Goal: Information Seeking & Learning: Learn about a topic

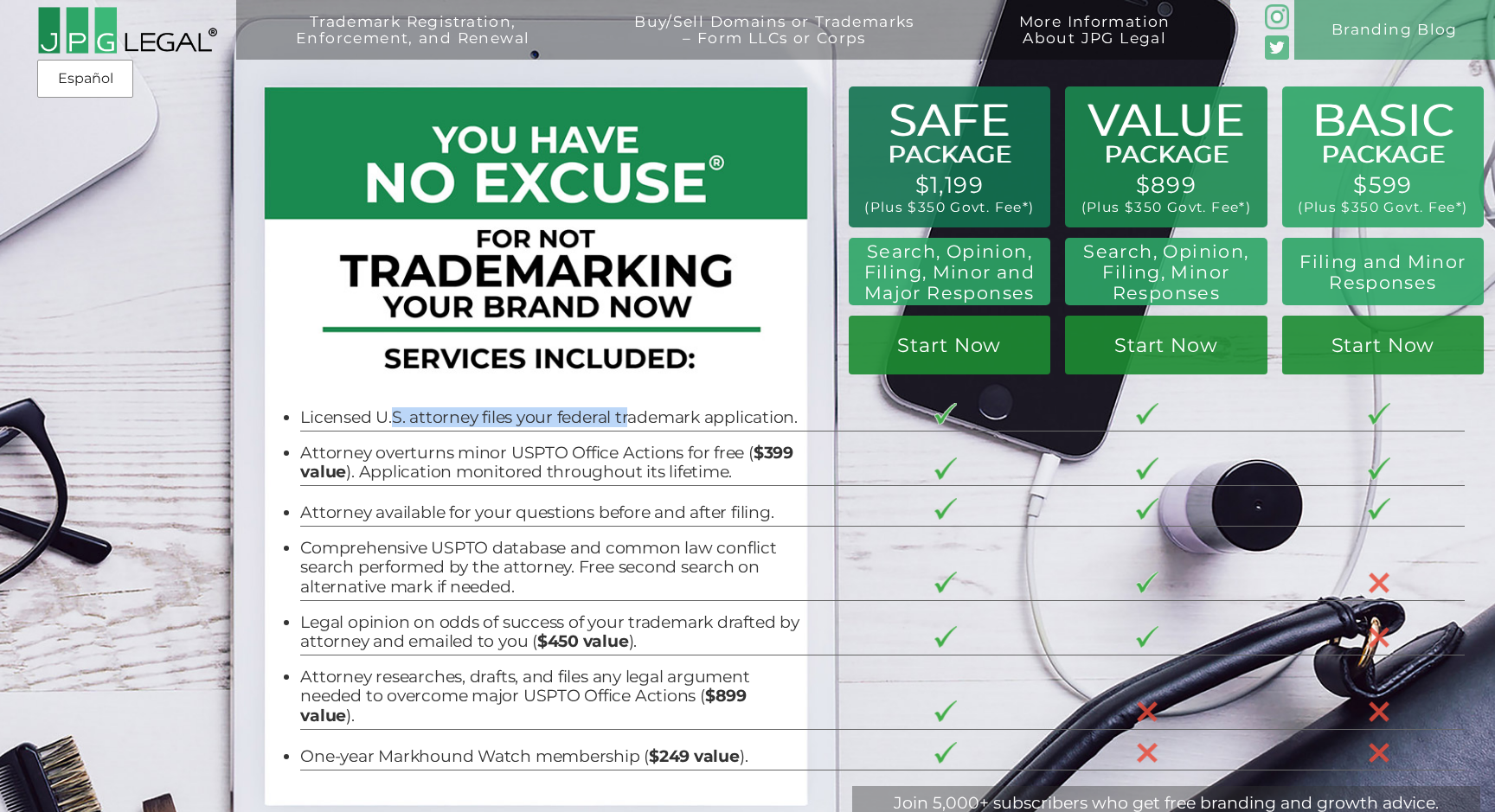
drag, startPoint x: 395, startPoint y: 411, endPoint x: 627, endPoint y: 414, distance: 232.0
click at [629, 416] on li "Licensed U.S. attorney files your federal trademark application." at bounding box center [552, 418] width 503 height 19
click at [627, 414] on li "Licensed U.S. attorney files your federal trademark application." at bounding box center [552, 418] width 503 height 19
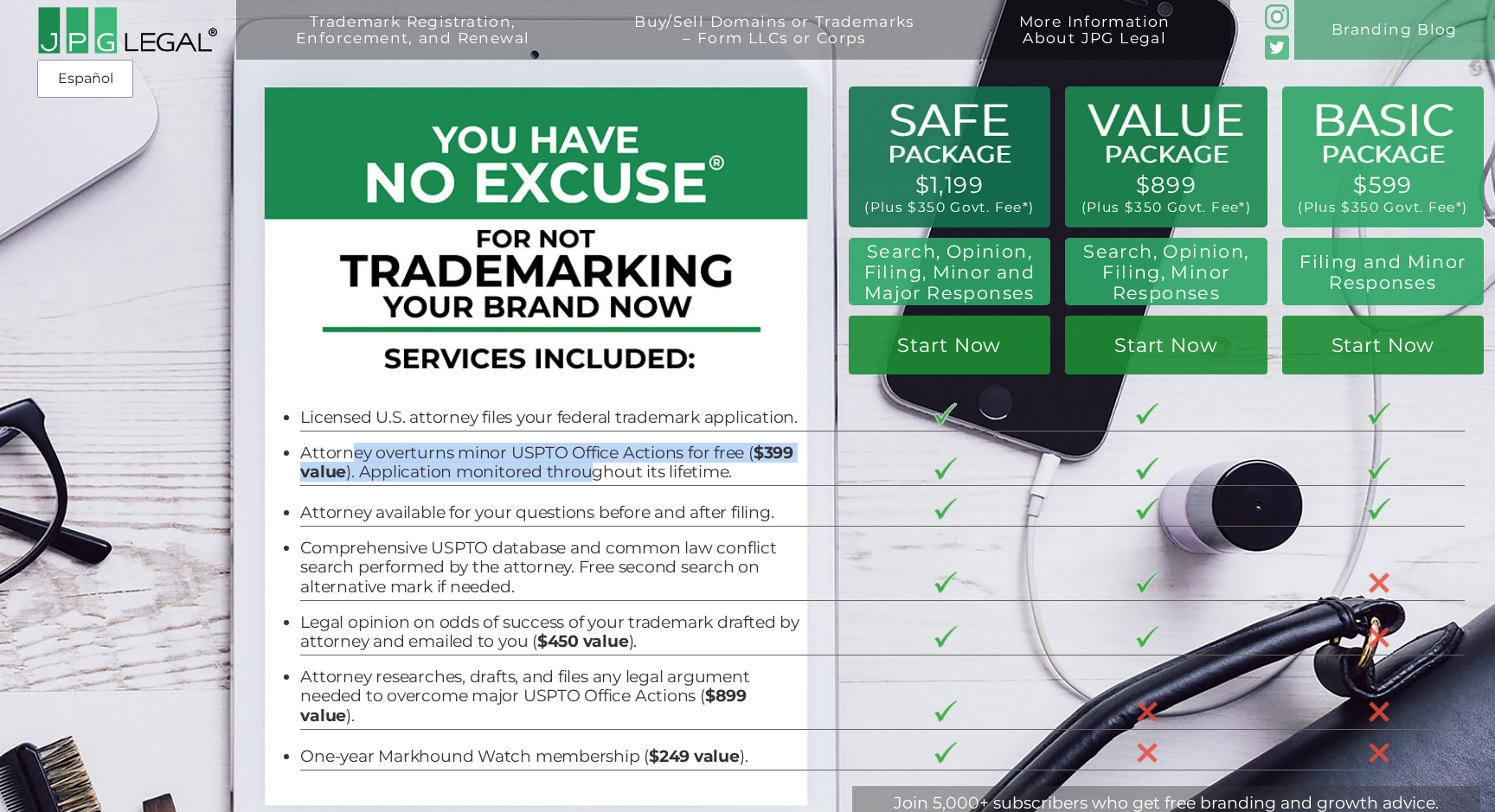
drag, startPoint x: 355, startPoint y: 452, endPoint x: 587, endPoint y: 480, distance: 233.7
click at [591, 481] on li "Attorney overturns minor USPTO Office Actions for free ( $399 value ). Applicat…" at bounding box center [552, 463] width 503 height 39
click at [587, 480] on li "Attorney overturns minor USPTO Office Actions for free ( $399 value ). Applicat…" at bounding box center [552, 463] width 503 height 39
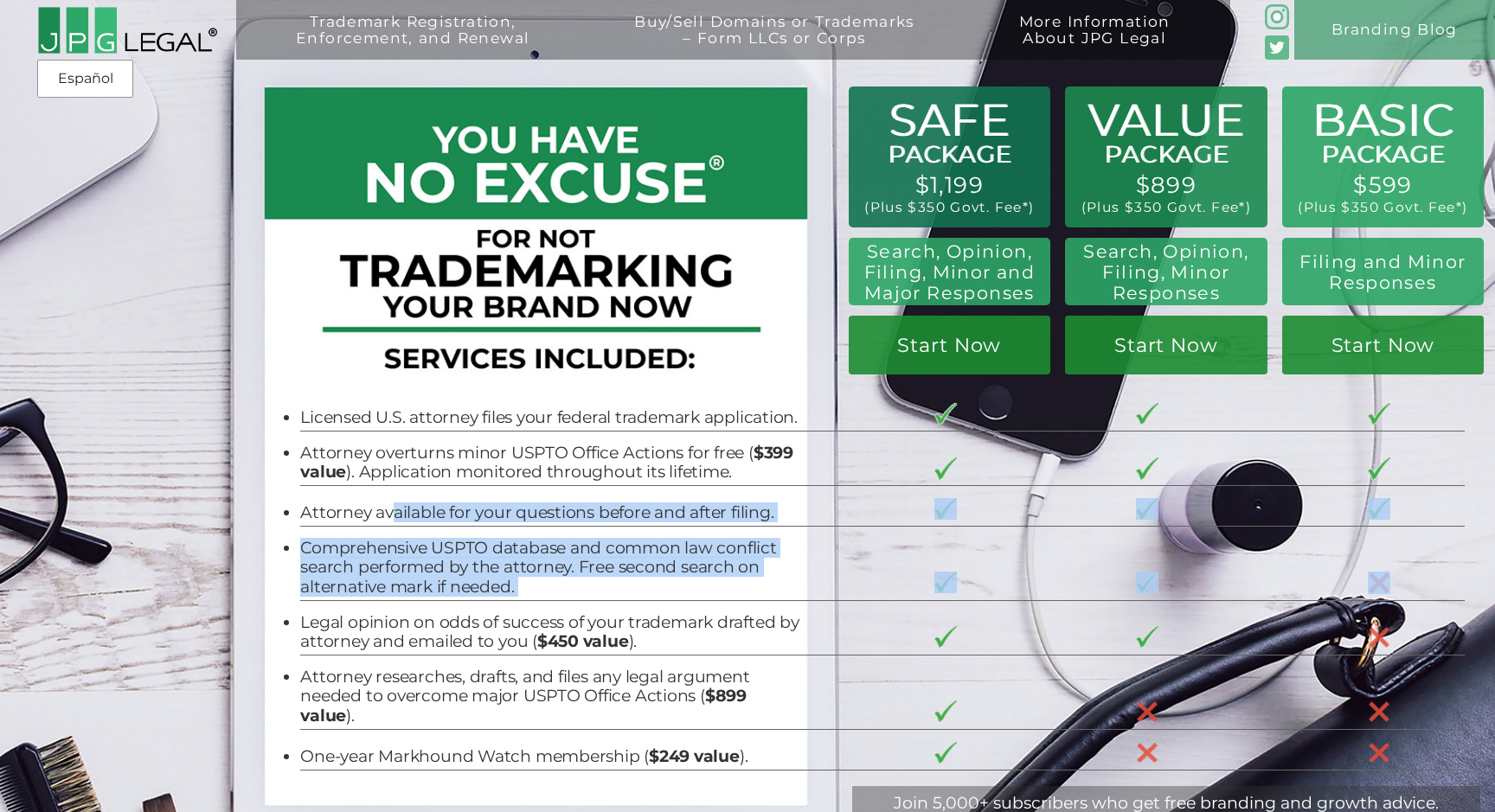
drag, startPoint x: 394, startPoint y: 508, endPoint x: 552, endPoint y: 607, distance: 186.5
click at [552, 607] on tbody "Licensed U.S. attorney files your federal trademark application. Attorney overt…" at bounding box center [882, 580] width 1165 height 379
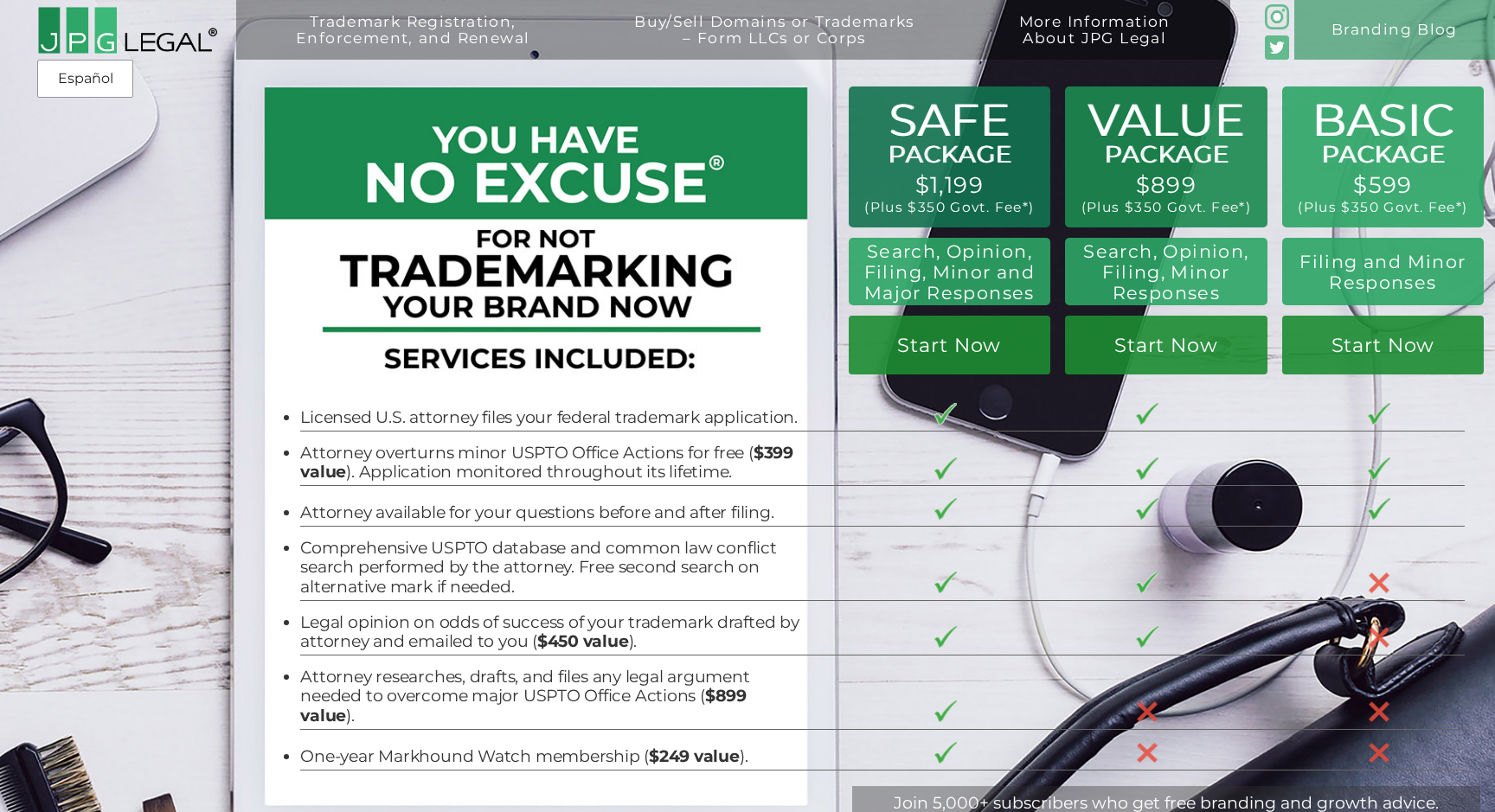
click at [576, 596] on li "Comprehensive USPTO database and common law conflict search performed by the at…" at bounding box center [552, 567] width 503 height 58
